Goal: Find specific page/section: Find specific page/section

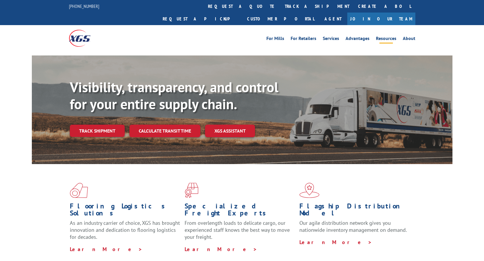
click at [386, 36] on link "Resources" at bounding box center [386, 39] width 20 height 6
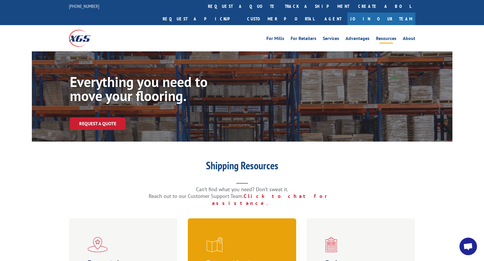
click at [246, 237] on span at bounding box center [244, 244] width 74 height 15
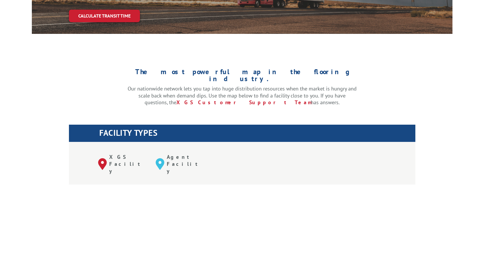
scroll to position [146, 0]
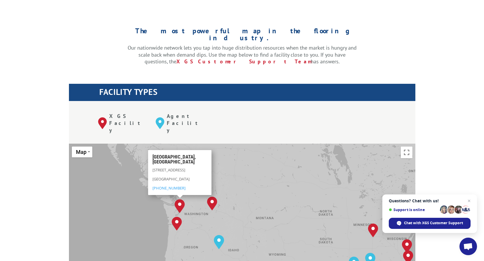
drag, startPoint x: 132, startPoint y: 175, endPoint x: 207, endPoint y: 185, distance: 75.9
click at [207, 185] on div "Albuquerque, NM Baltimore, MD Boise, ID Chicago, IL Chino, CA Cleveland, OH Dal…" at bounding box center [242, 240] width 347 height 192
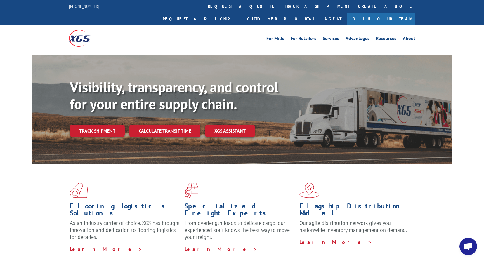
click at [384, 36] on link "Resources" at bounding box center [386, 39] width 20 height 6
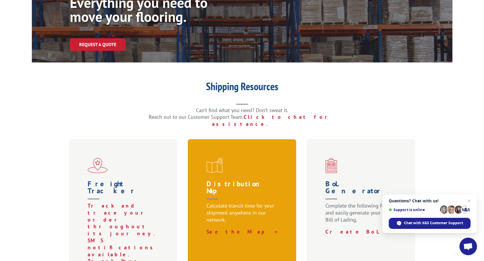
scroll to position [88, 0]
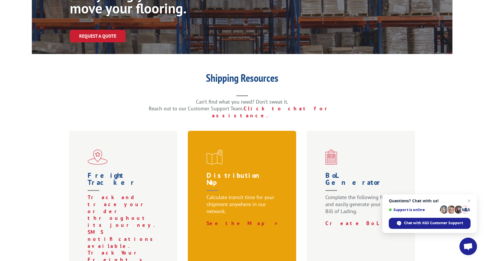
click at [244, 172] on h1 "Distribution Map" at bounding box center [244, 183] width 74 height 22
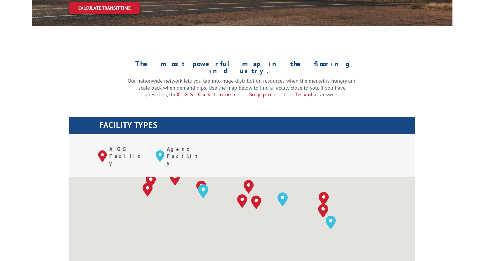
scroll to position [117, 0]
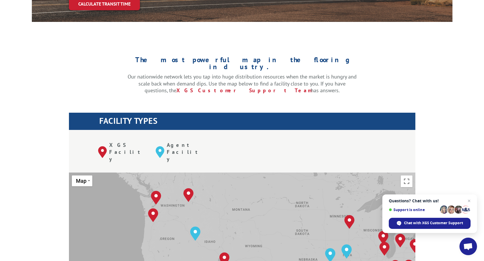
drag, startPoint x: 137, startPoint y: 172, endPoint x: 210, endPoint y: 197, distance: 76.7
